Goal: Task Accomplishment & Management: Use online tool/utility

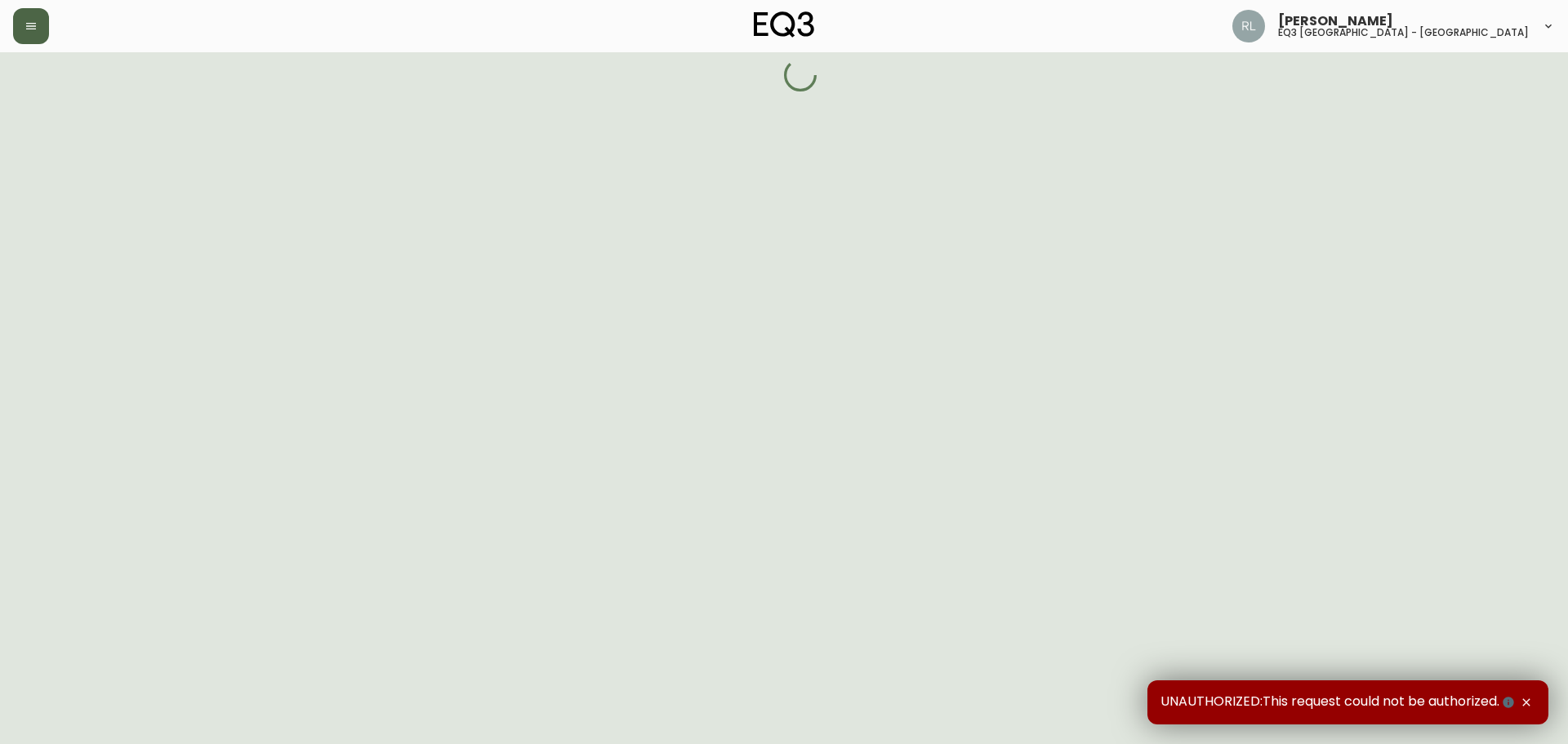
click at [21, 29] on button "button" at bounding box center [31, 26] width 36 height 36
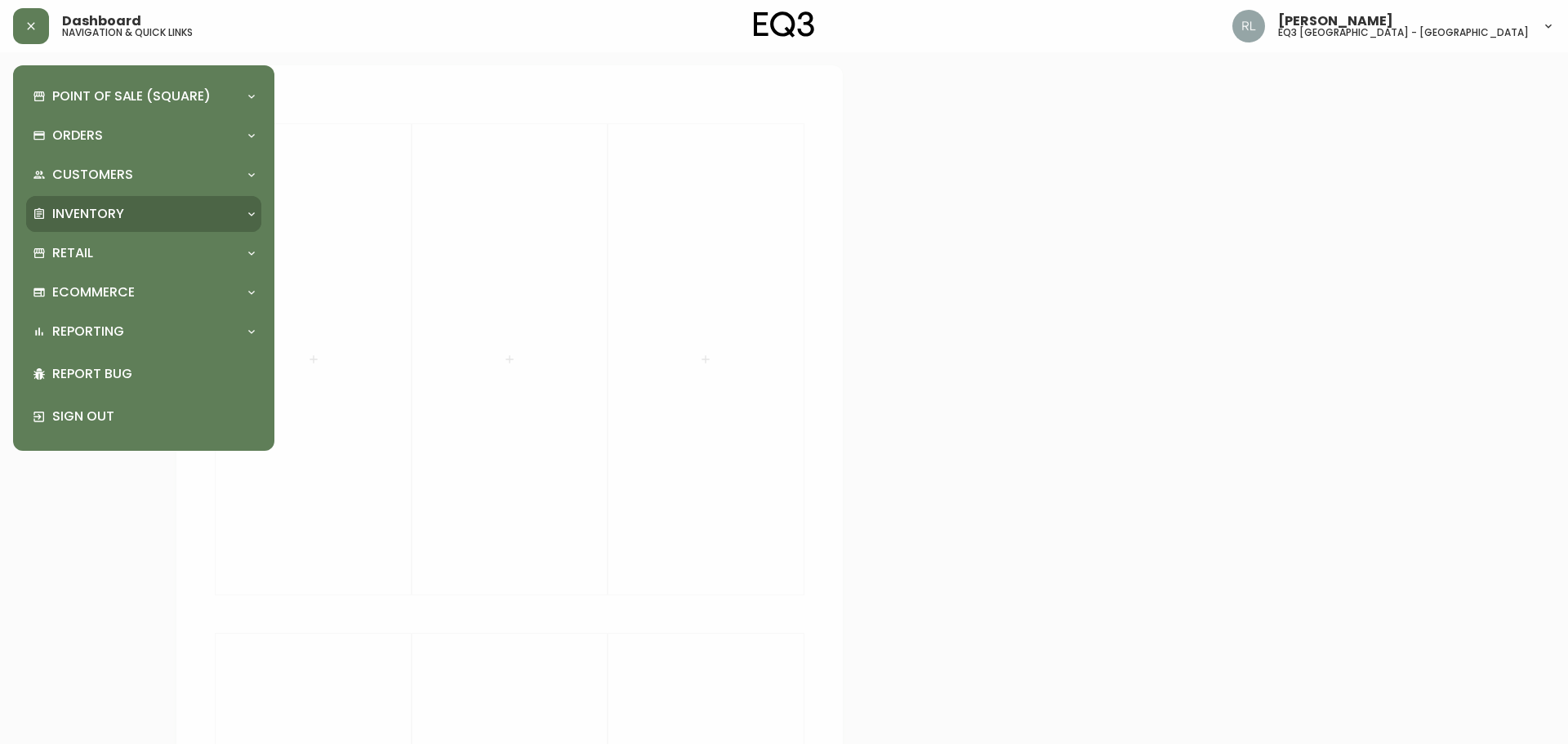
click at [100, 214] on p "Inventory" at bounding box center [88, 213] width 71 height 18
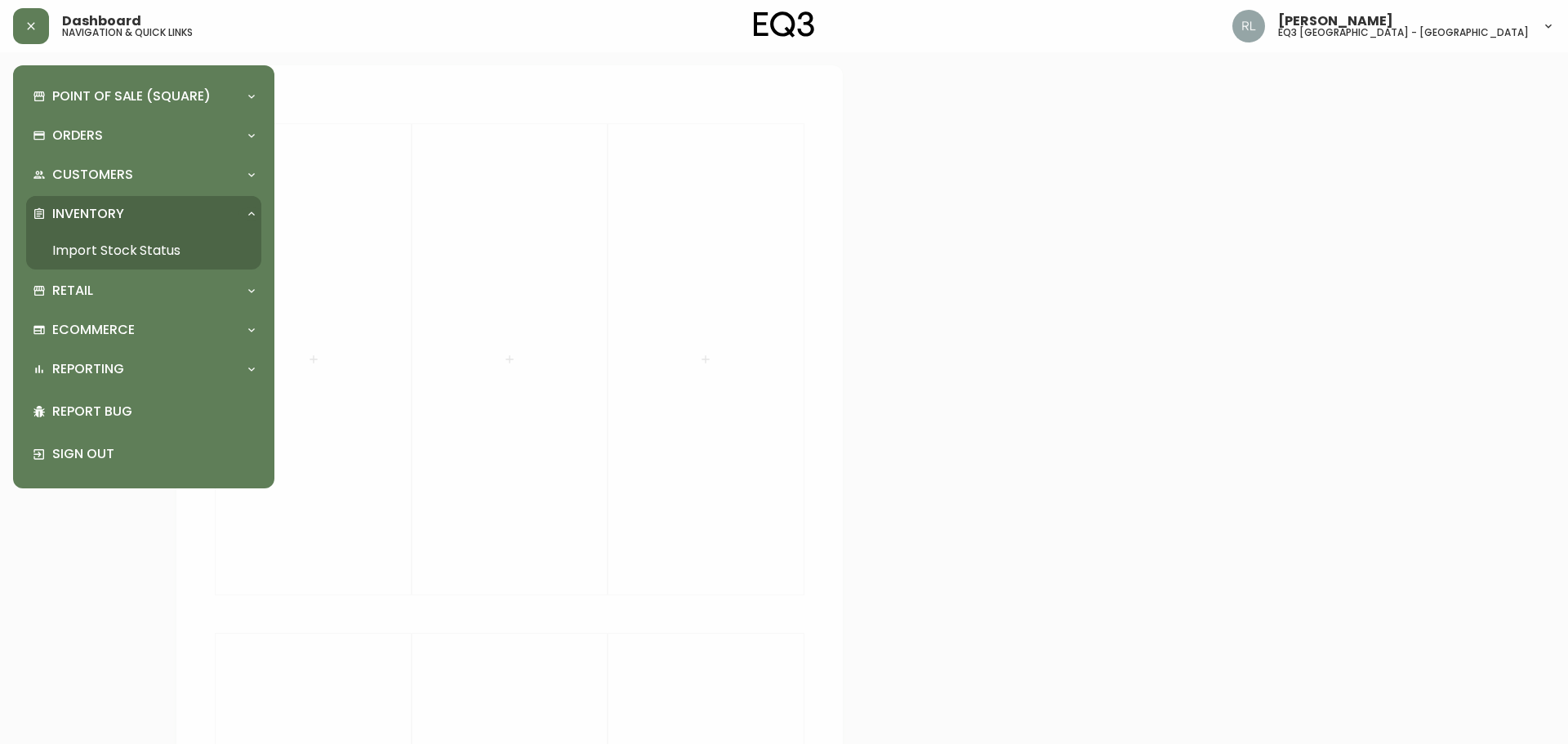
click at [137, 246] on link "Import Stock Status" at bounding box center [143, 251] width 235 height 38
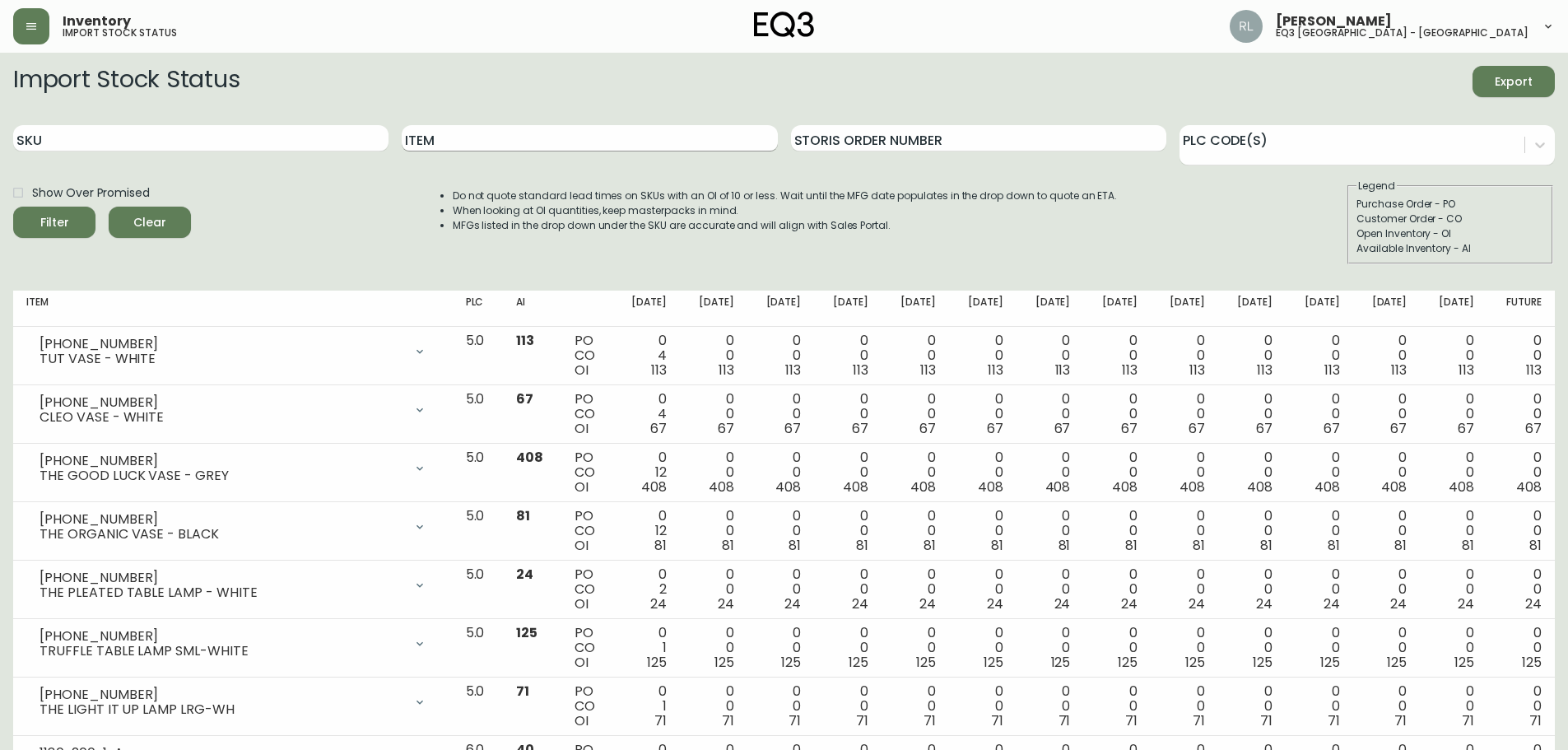
click at [442, 138] on input "Item" at bounding box center [589, 138] width 375 height 26
type input "TERO"
click at [14, 206] on button "Filter" at bounding box center [54, 221] width 82 height 32
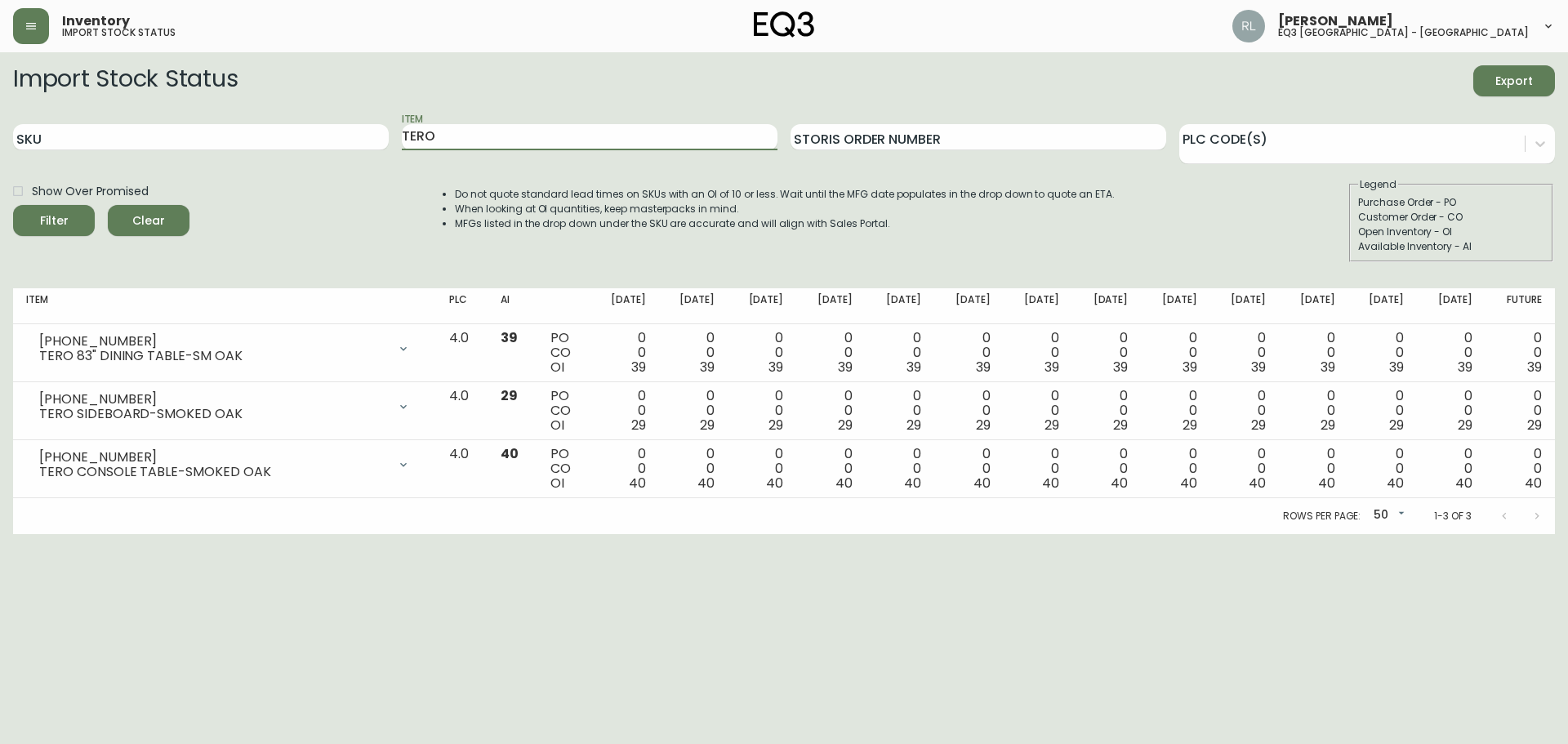
drag, startPoint x: 489, startPoint y: 143, endPoint x: 215, endPoint y: 121, distance: 274.9
click at [215, 121] on div "SKU Item TERO Storis Order Number PLC Code(s)" at bounding box center [784, 137] width 1542 height 53
click at [13, 205] on button "Filter" at bounding box center [54, 220] width 81 height 31
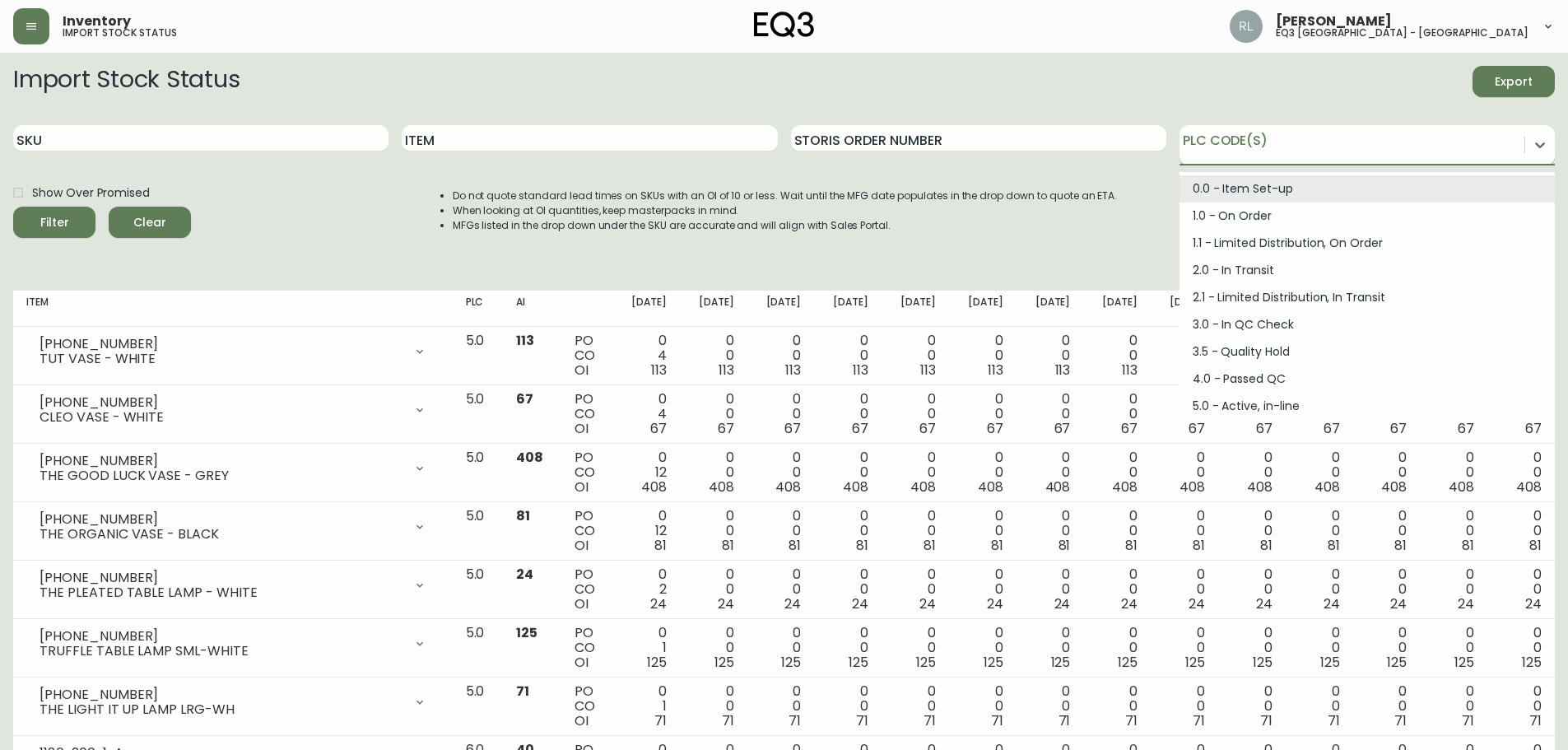
click at [1241, 140] on div at bounding box center [1351, 141] width 345 height 24
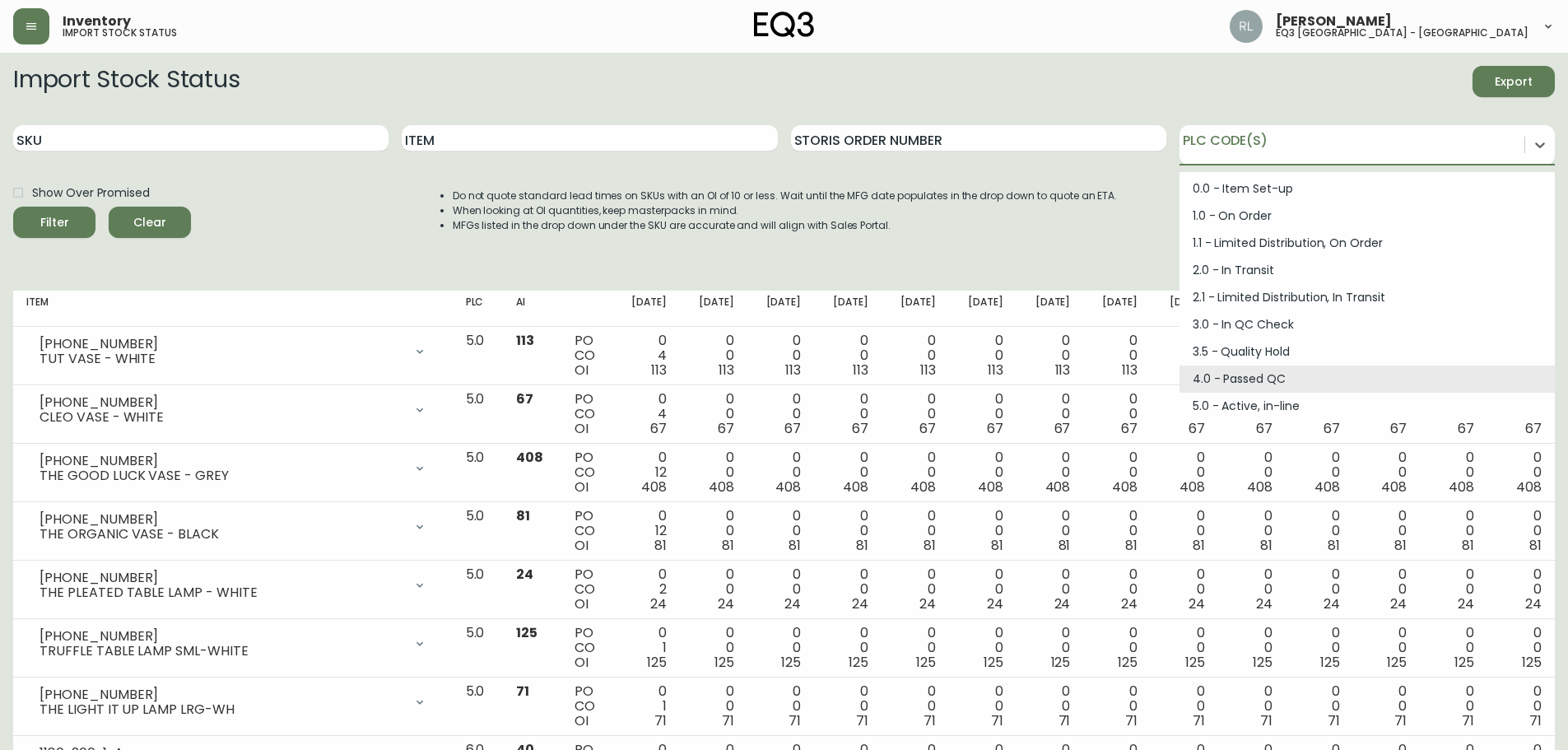
click at [1238, 373] on div "4.0 - Passed QC" at bounding box center [1366, 379] width 375 height 27
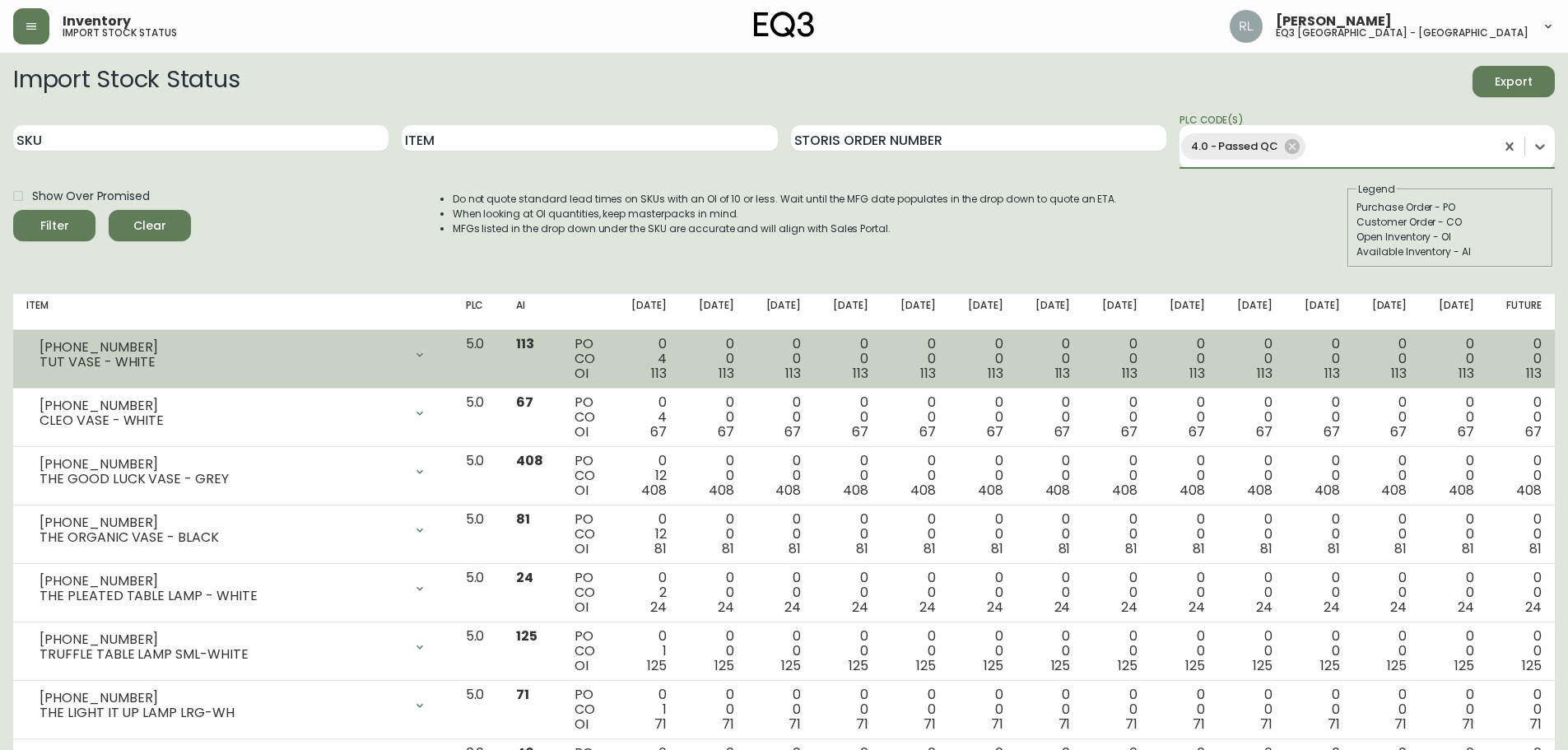
click at [14, 210] on button "Filter" at bounding box center [54, 225] width 82 height 32
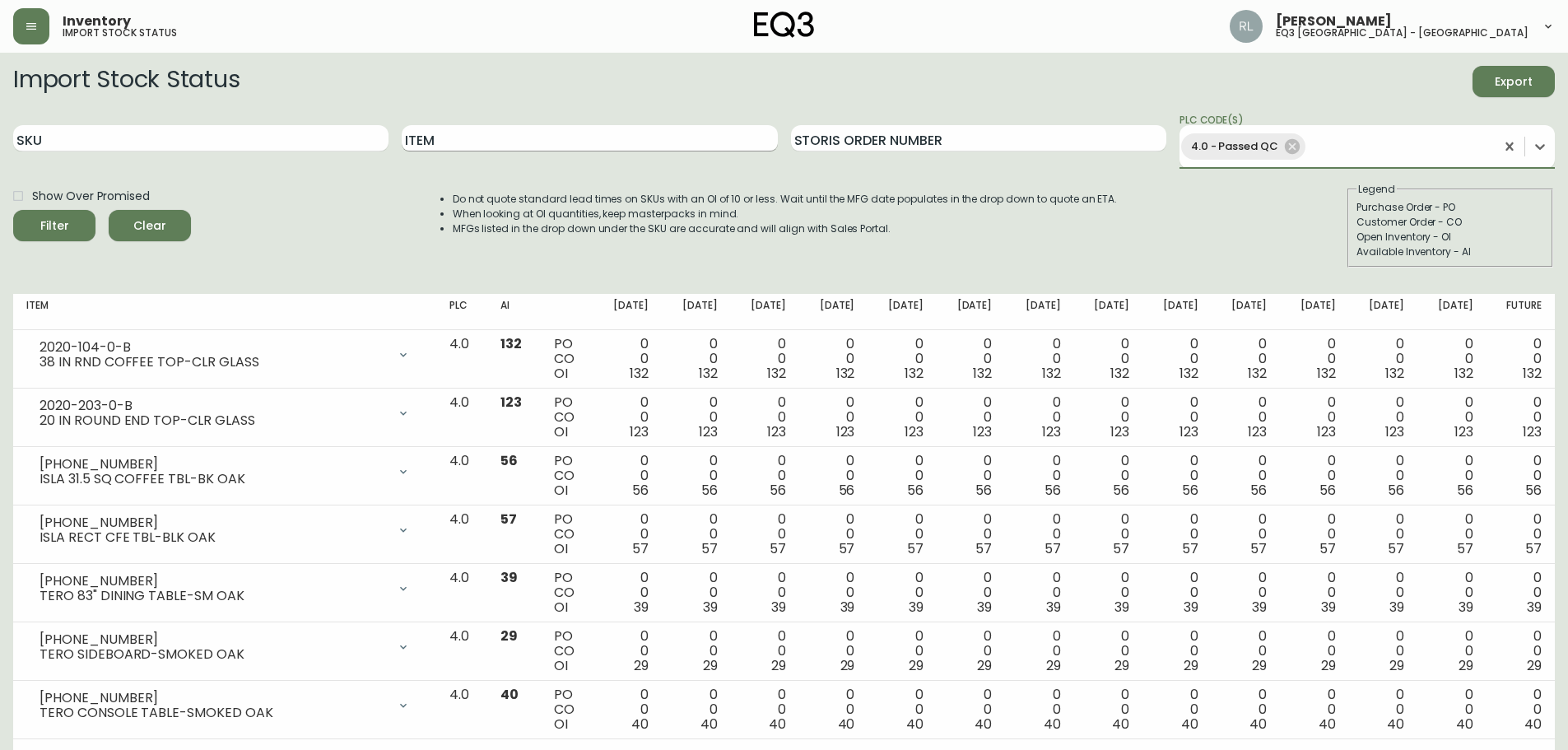
click at [518, 145] on input "Item" at bounding box center [589, 138] width 375 height 26
click at [14, 210] on button "Filter" at bounding box center [54, 225] width 82 height 32
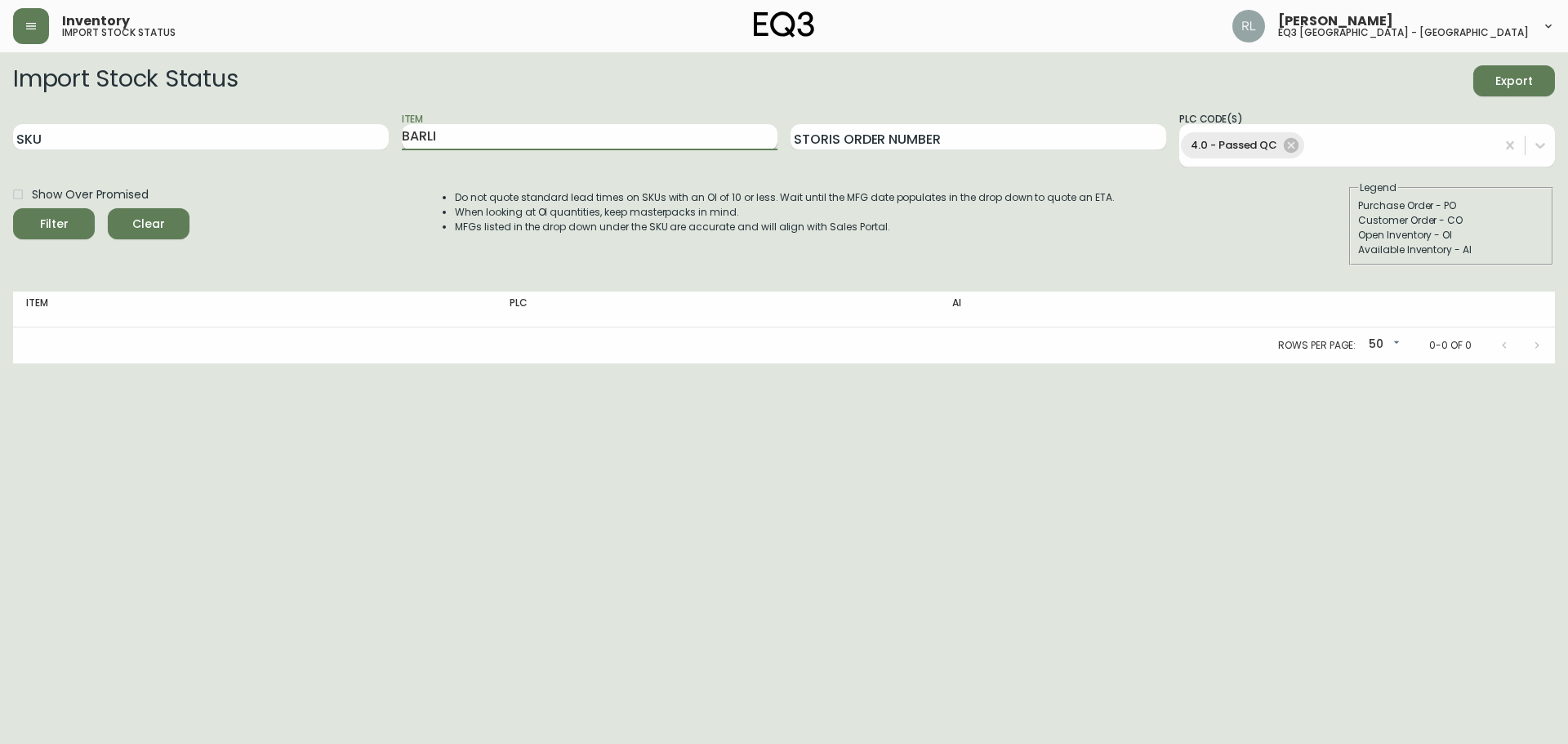
click at [13, 208] on button "Filter" at bounding box center [54, 223] width 81 height 31
click at [1285, 140] on icon at bounding box center [1291, 146] width 14 height 14
click at [617, 138] on input "B" at bounding box center [590, 137] width 376 height 26
type input "BARLI"
click at [13, 205] on button "Filter" at bounding box center [54, 220] width 81 height 31
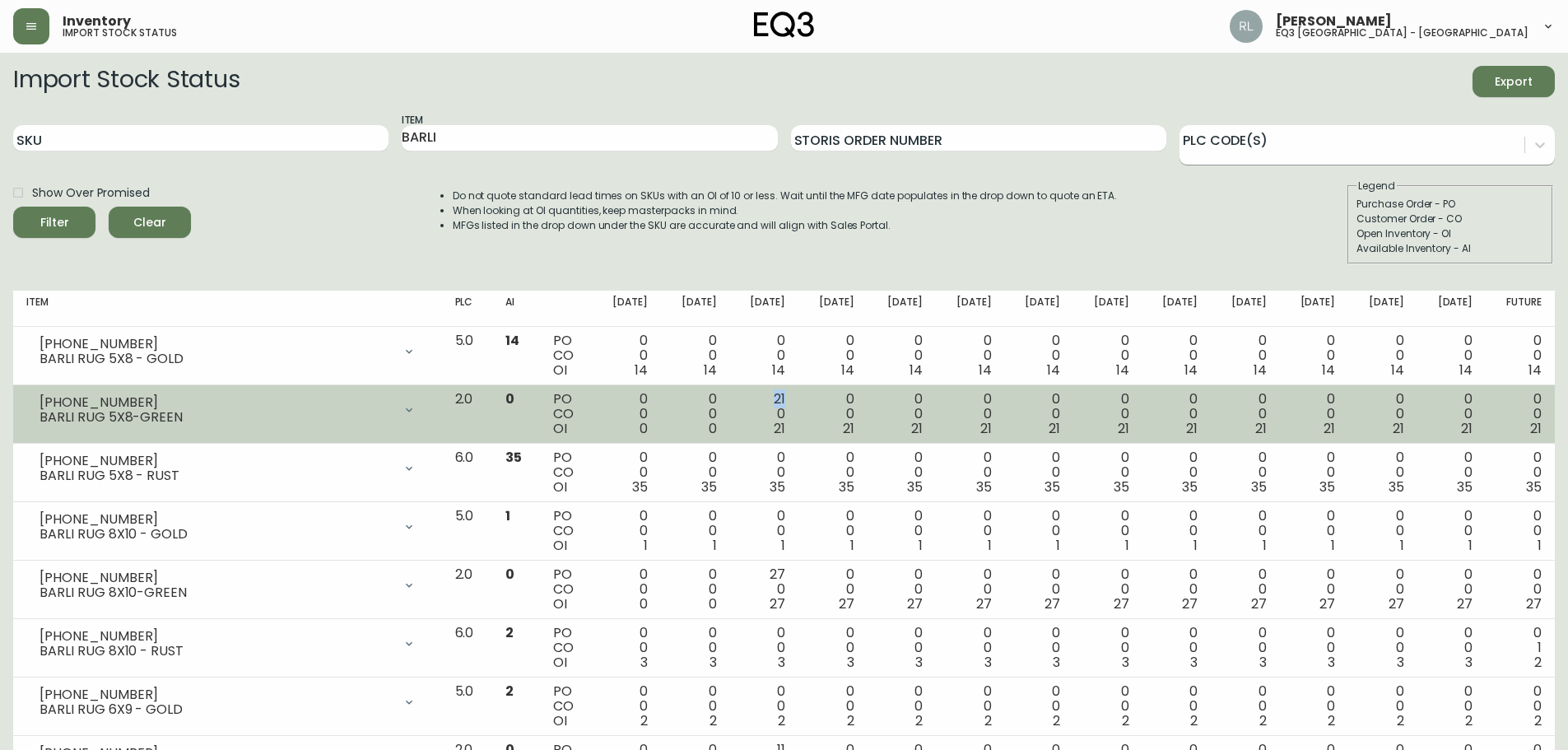
drag, startPoint x: 798, startPoint y: 395, endPoint x: 811, endPoint y: 397, distance: 13.2
click at [799, 397] on td "21 0 21" at bounding box center [764, 414] width 69 height 59
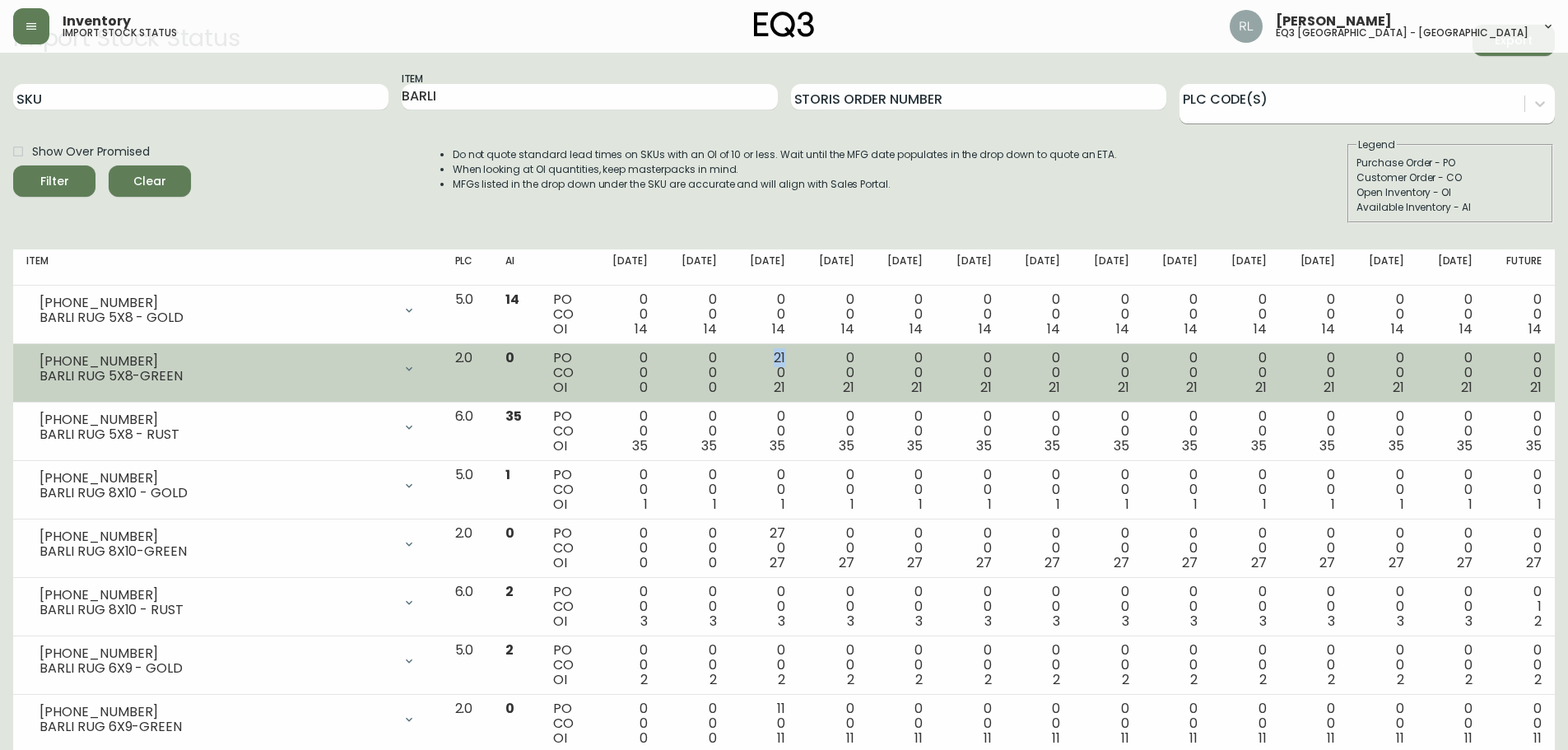
scroll to position [82, 0]
